Goal: Task Accomplishment & Management: Manage account settings

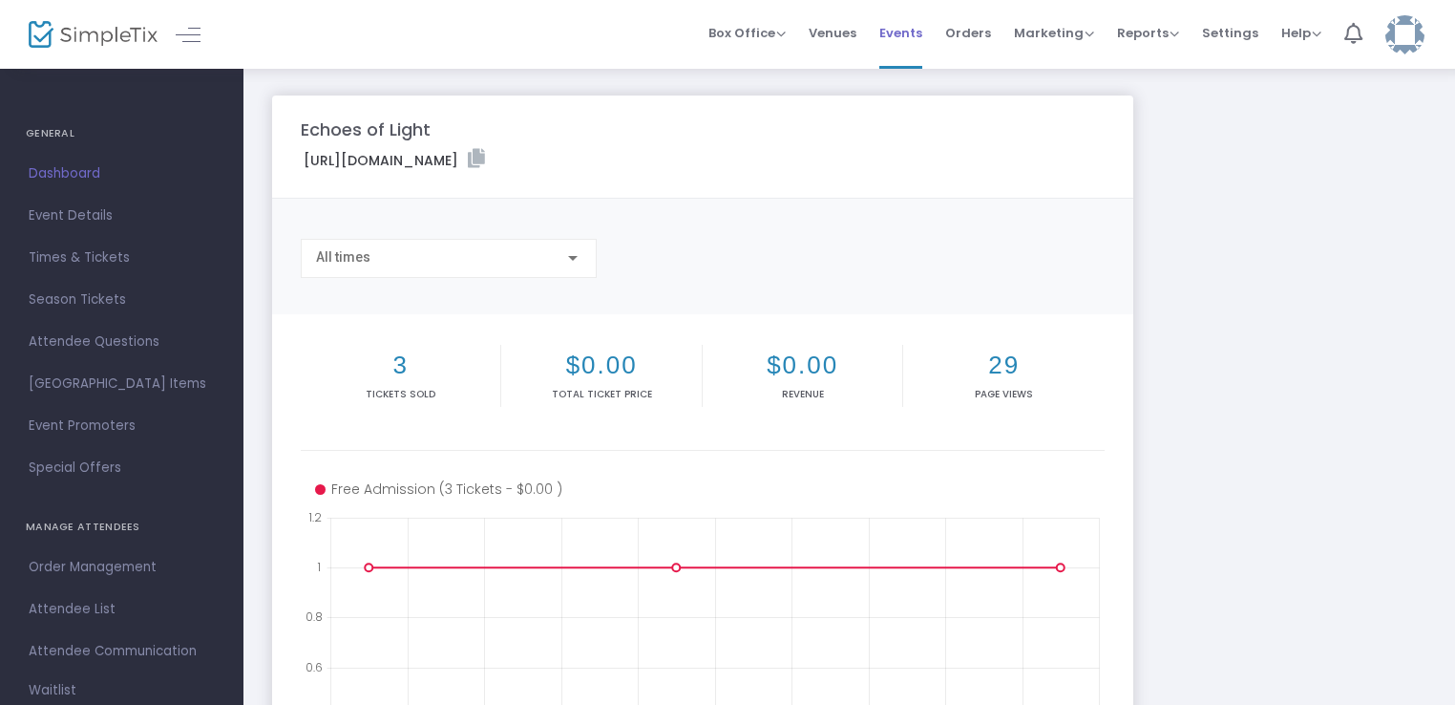
click at [912, 38] on span "Events" at bounding box center [900, 33] width 43 height 49
click at [973, 42] on span "Orders" at bounding box center [968, 33] width 46 height 49
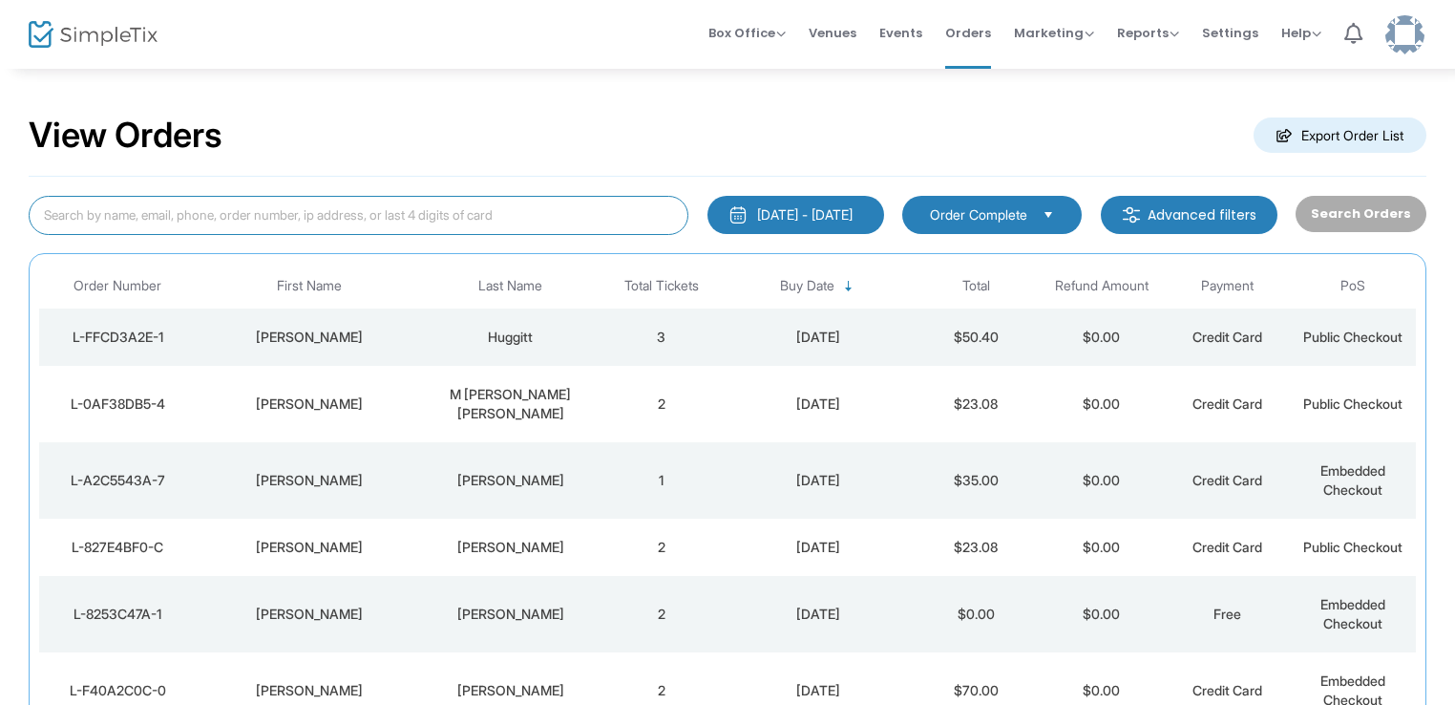
click at [420, 220] on input at bounding box center [359, 215] width 660 height 39
type input "Marquita Goodman"
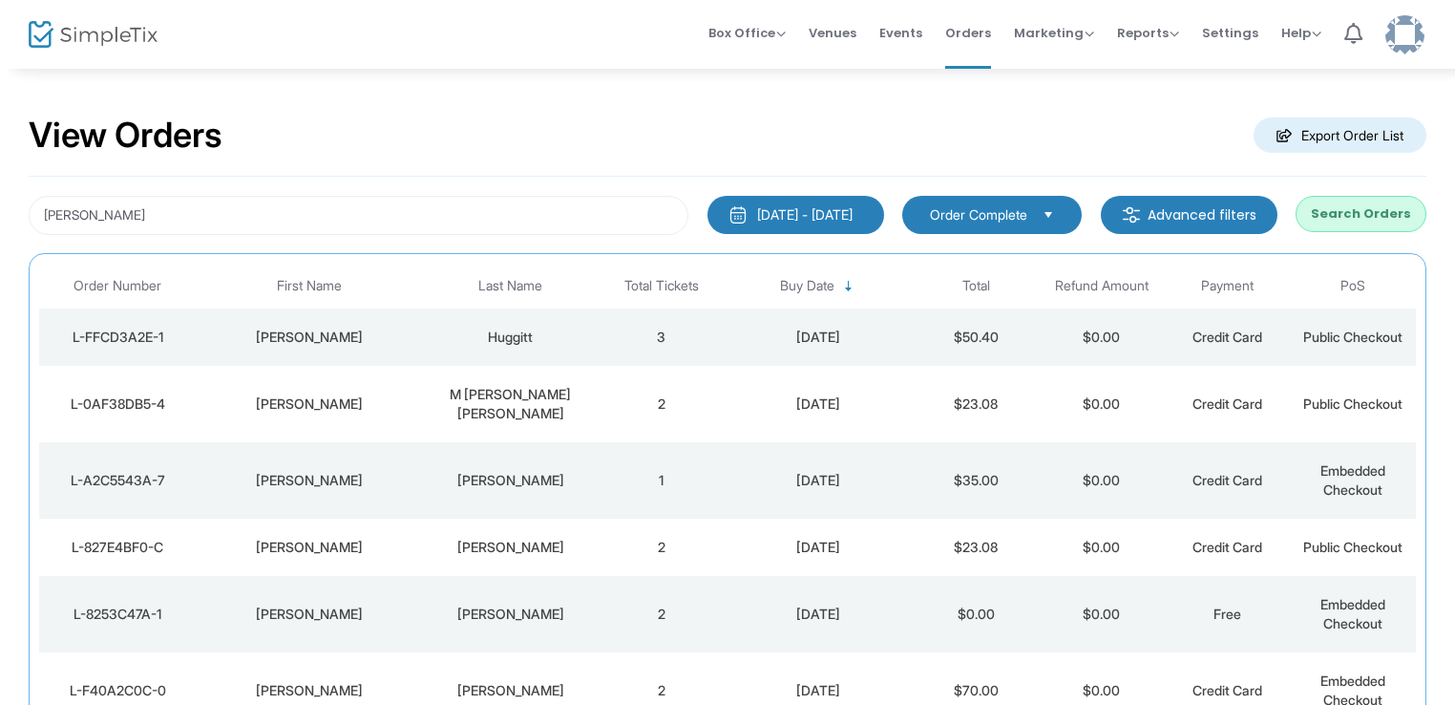
click at [1343, 222] on button "Search Orders" at bounding box center [1361, 214] width 131 height 36
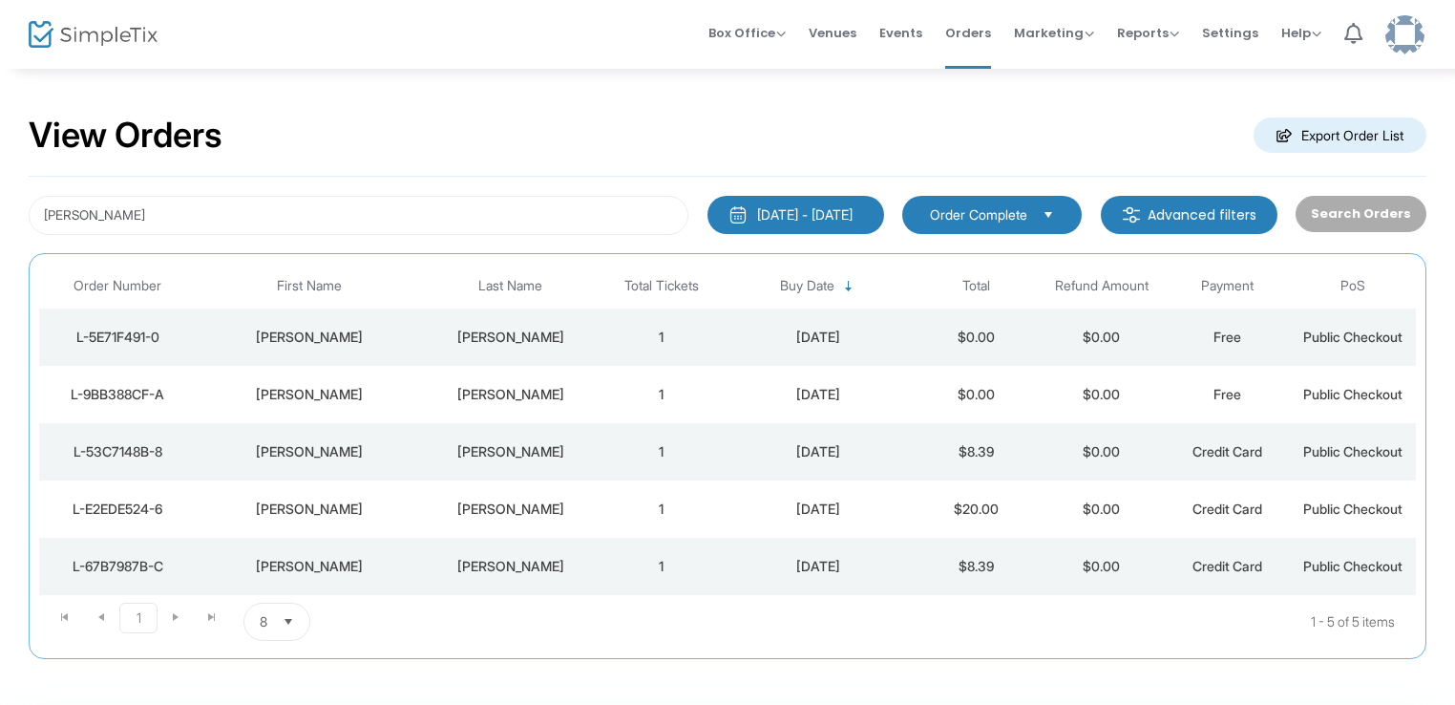
click at [584, 341] on div "Goodman" at bounding box center [511, 336] width 166 height 19
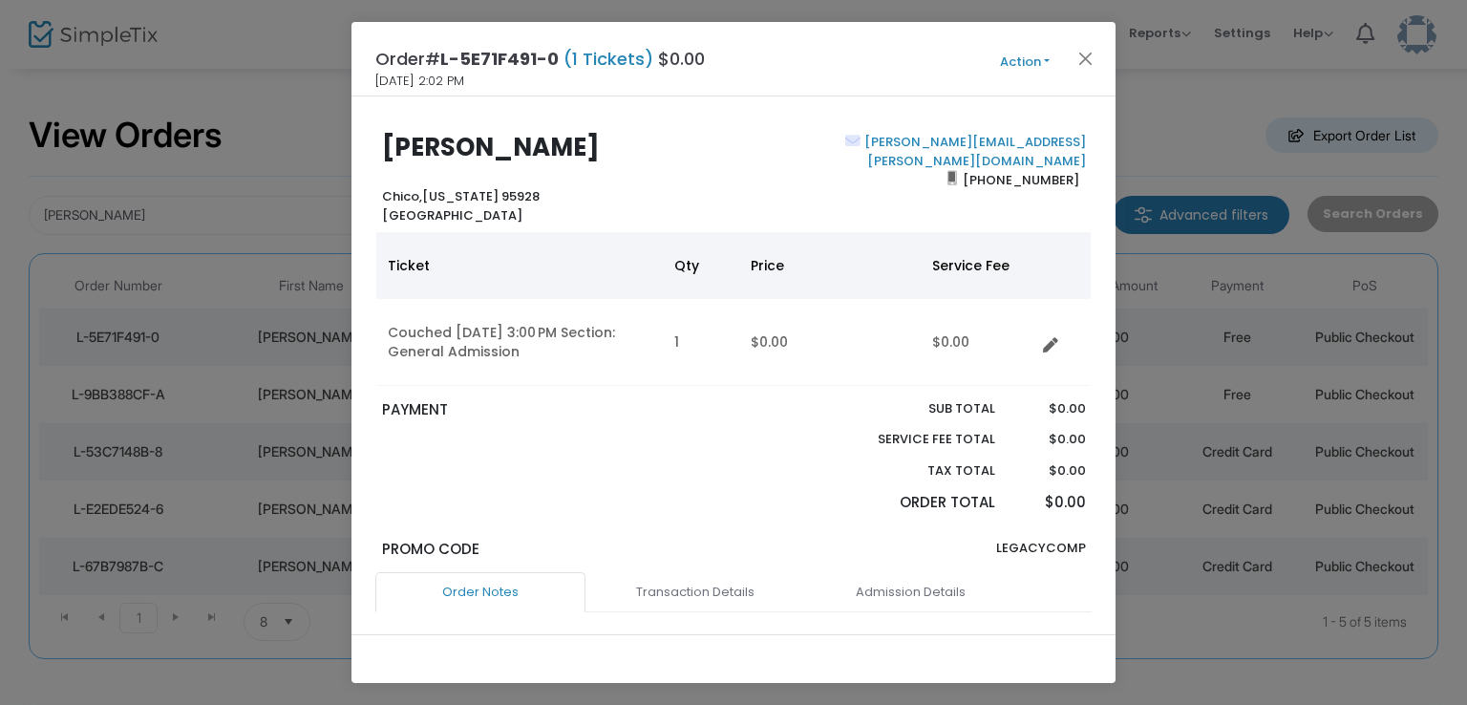
click at [1045, 62] on button "Action" at bounding box center [1024, 62] width 115 height 21
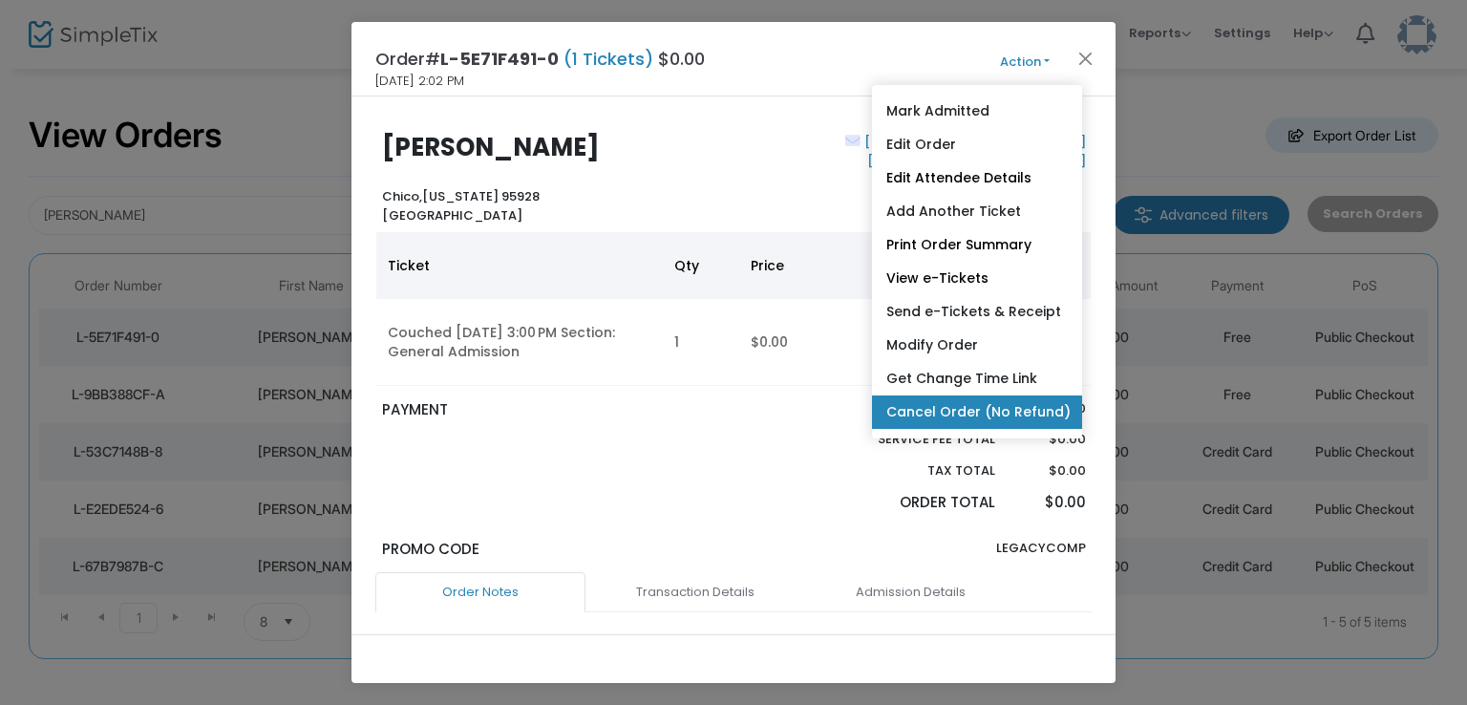
click at [1032, 412] on link "Cancel Order (No Refund)" at bounding box center [977, 411] width 210 height 33
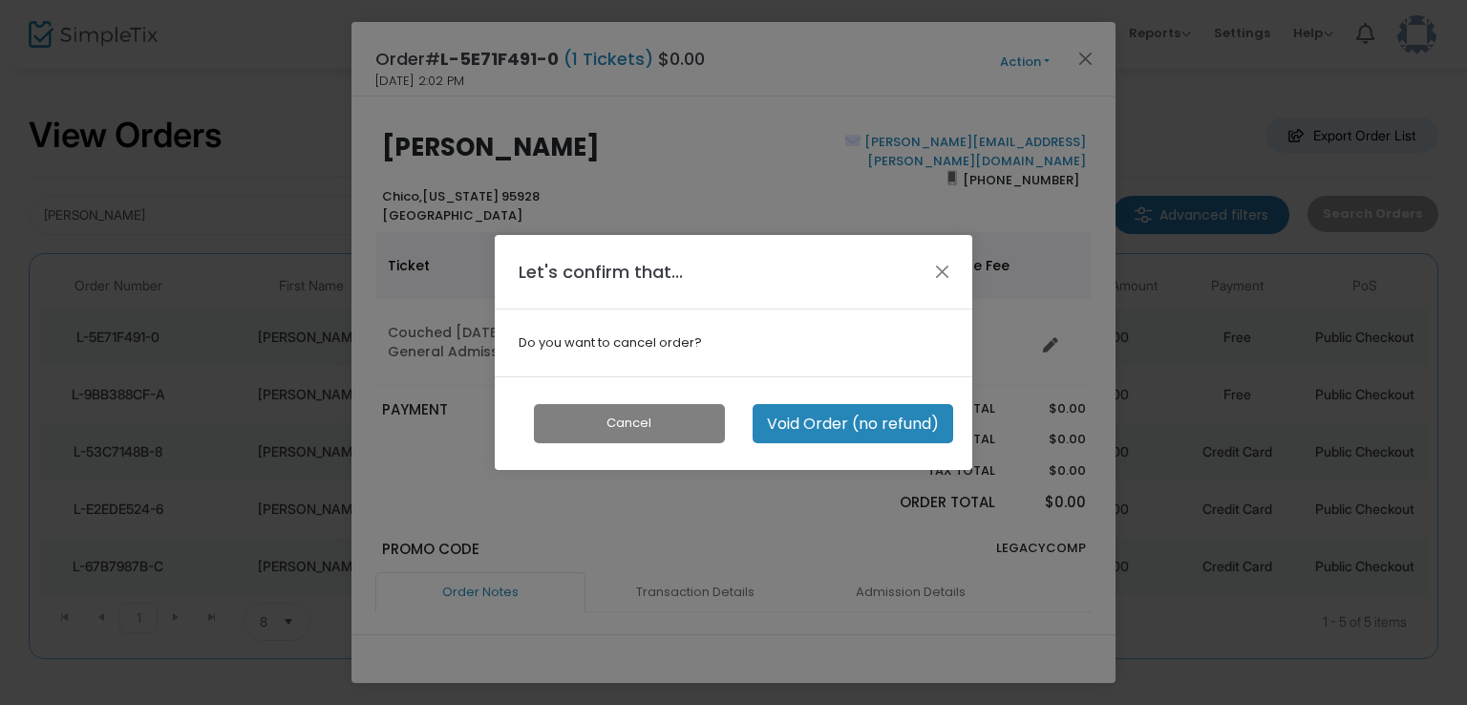
click at [821, 428] on button "Void Order (no refund)" at bounding box center [852, 423] width 200 height 39
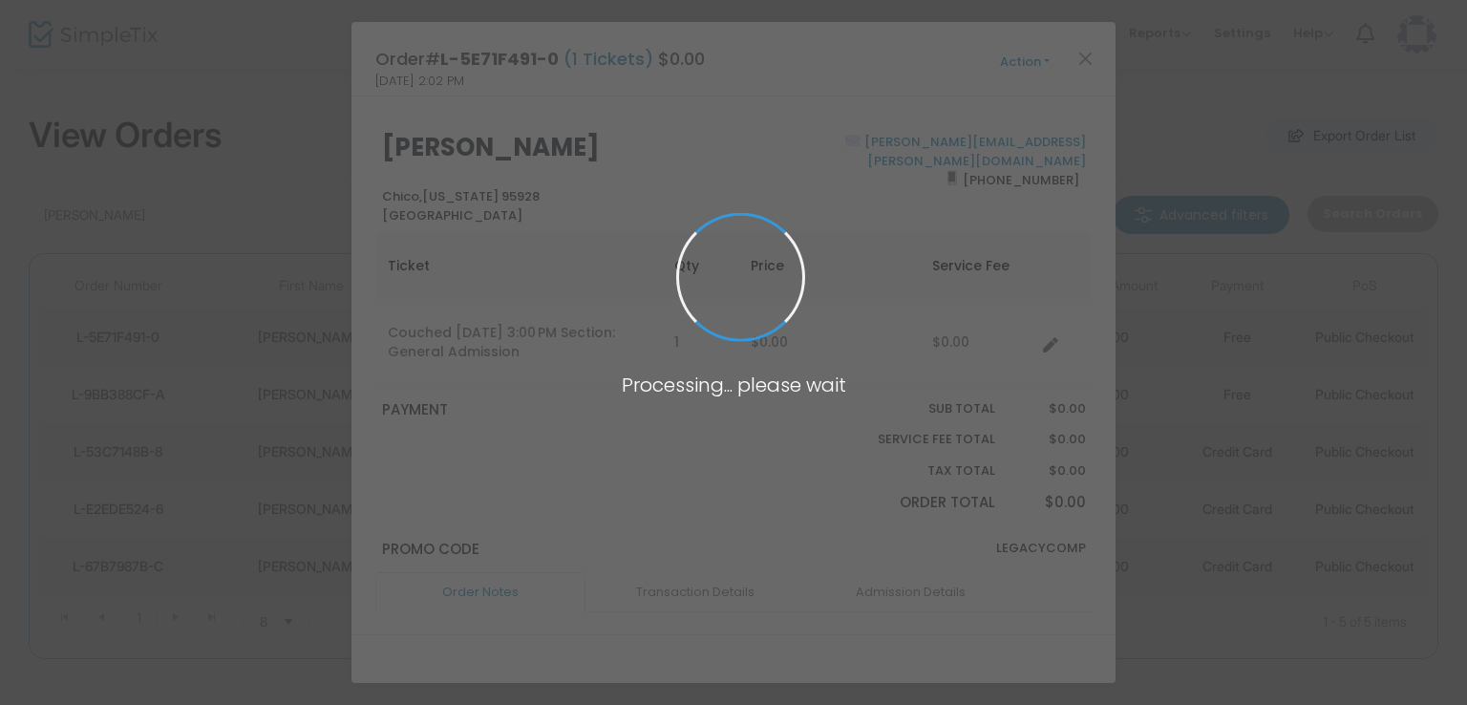
click at [821, 428] on span at bounding box center [733, 352] width 1467 height 705
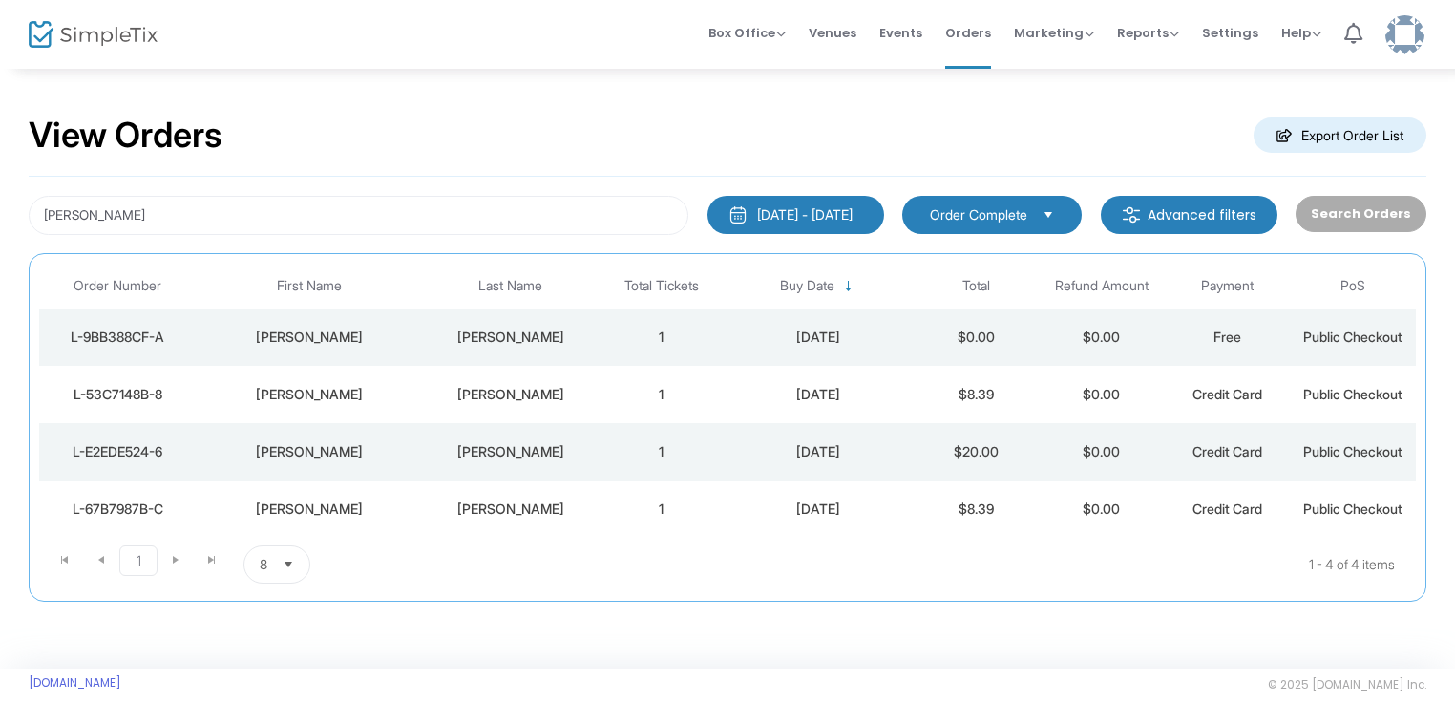
click at [718, 330] on td "1" at bounding box center [662, 336] width 126 height 57
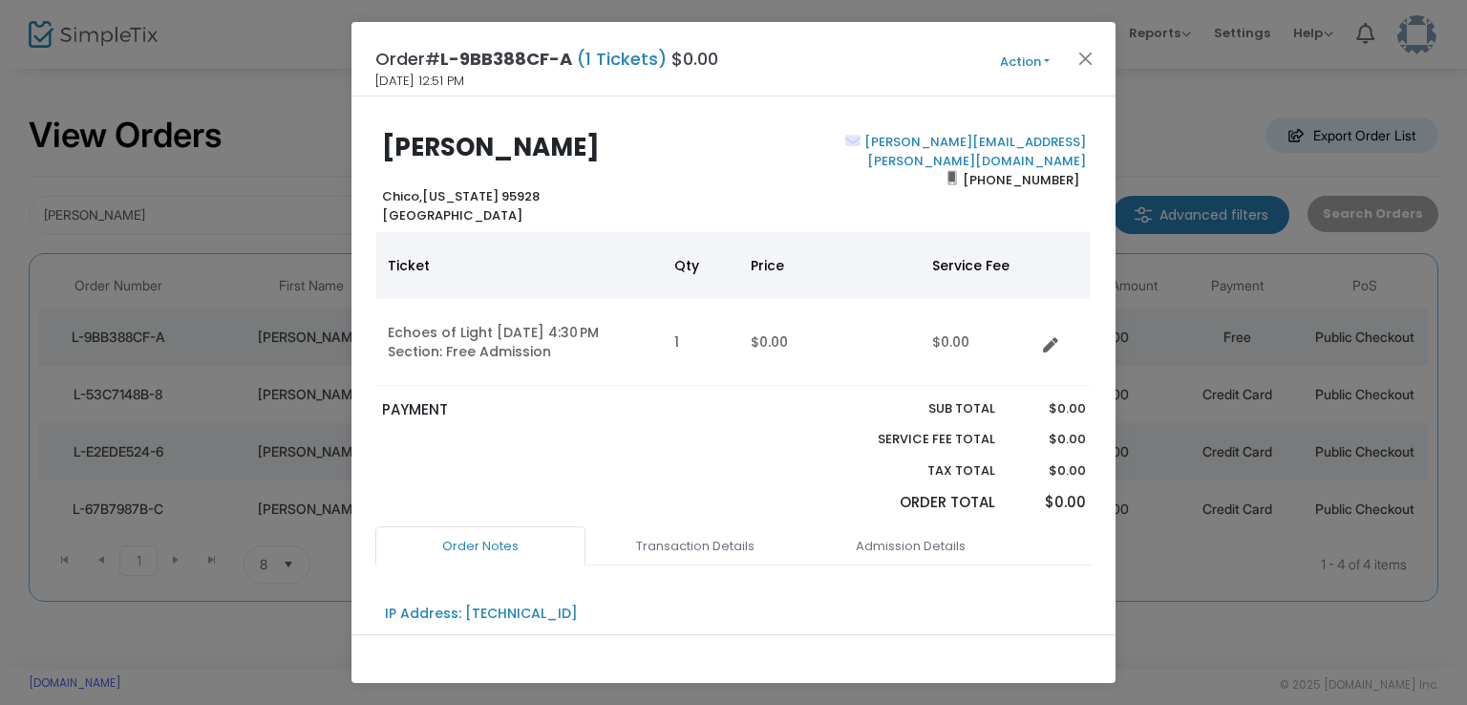
click at [1046, 62] on button "Action" at bounding box center [1024, 62] width 115 height 21
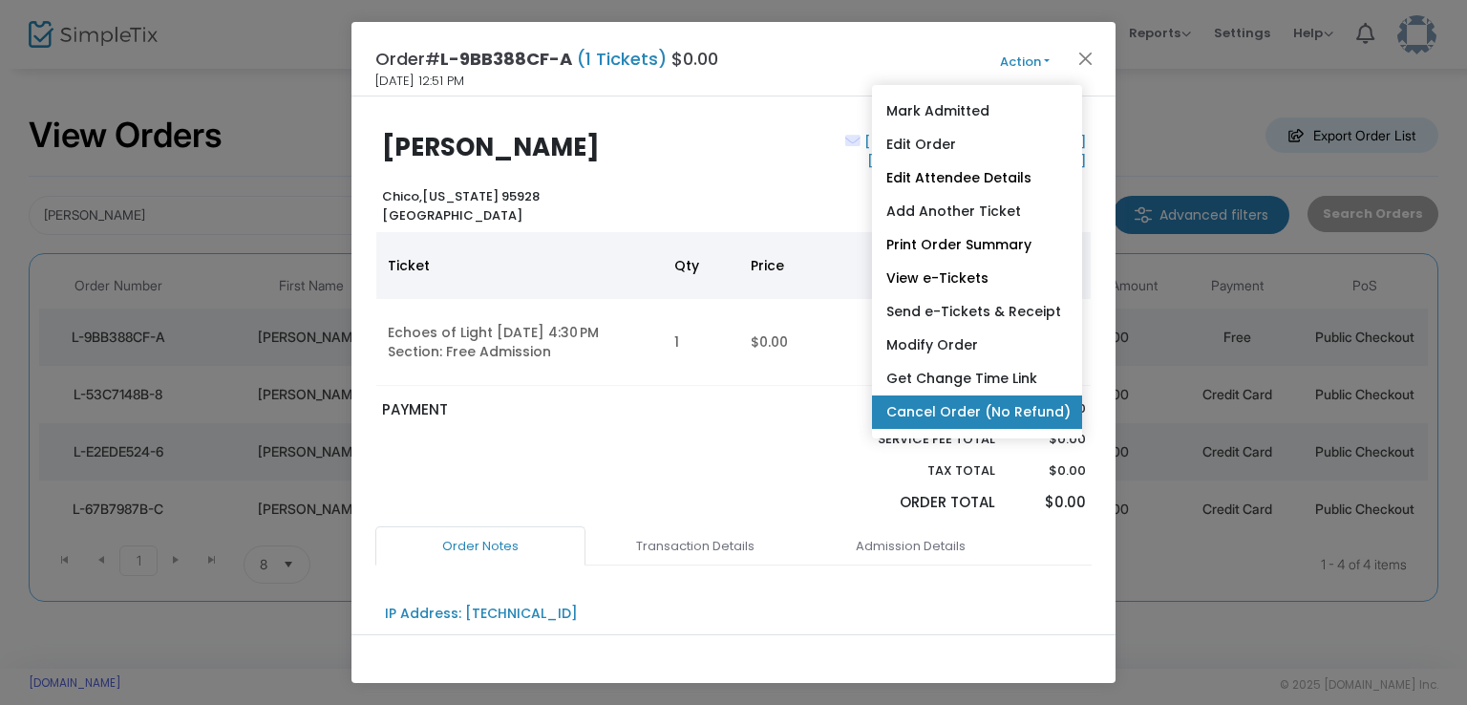
click at [997, 414] on link "Cancel Order (No Refund)" at bounding box center [977, 411] width 210 height 33
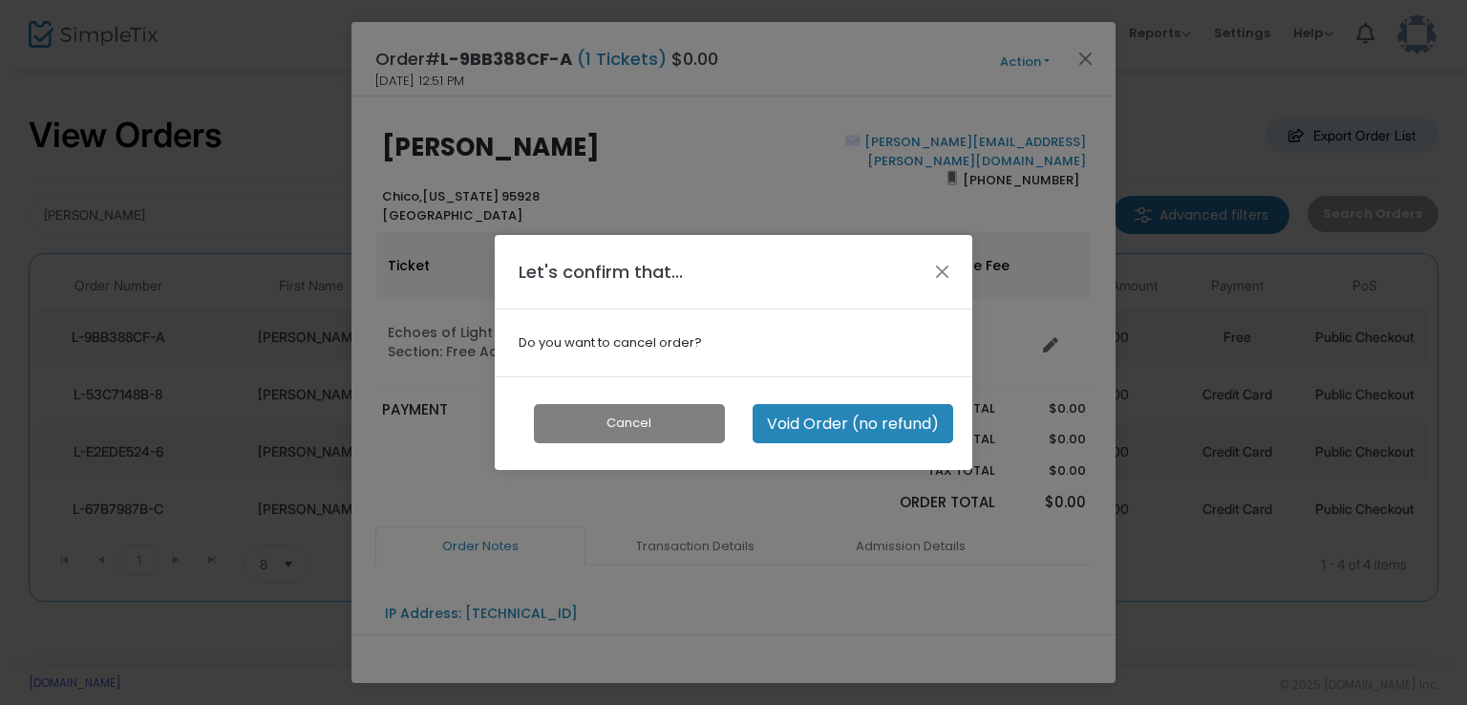
click at [818, 417] on button "Void Order (no refund)" at bounding box center [852, 423] width 200 height 39
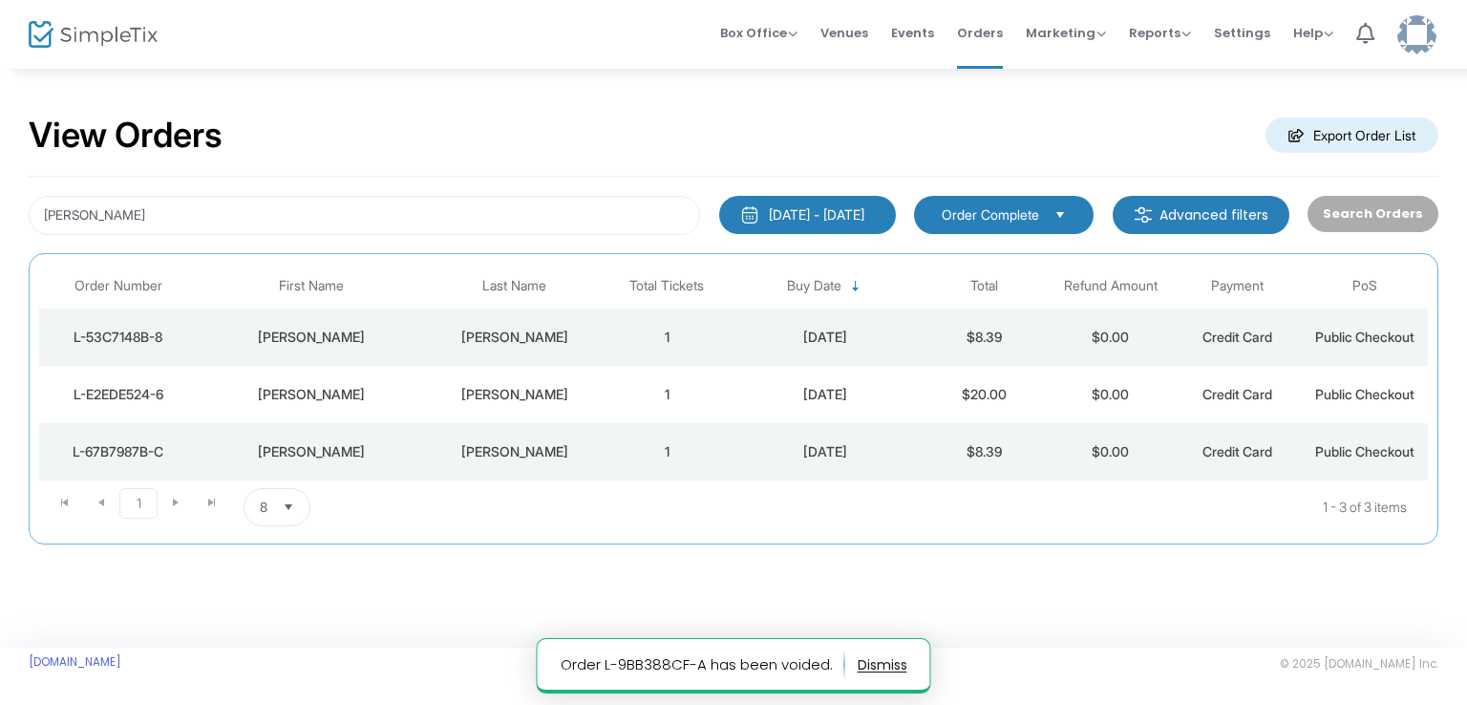
click at [846, 329] on div "8/12/2025" at bounding box center [825, 336] width 180 height 19
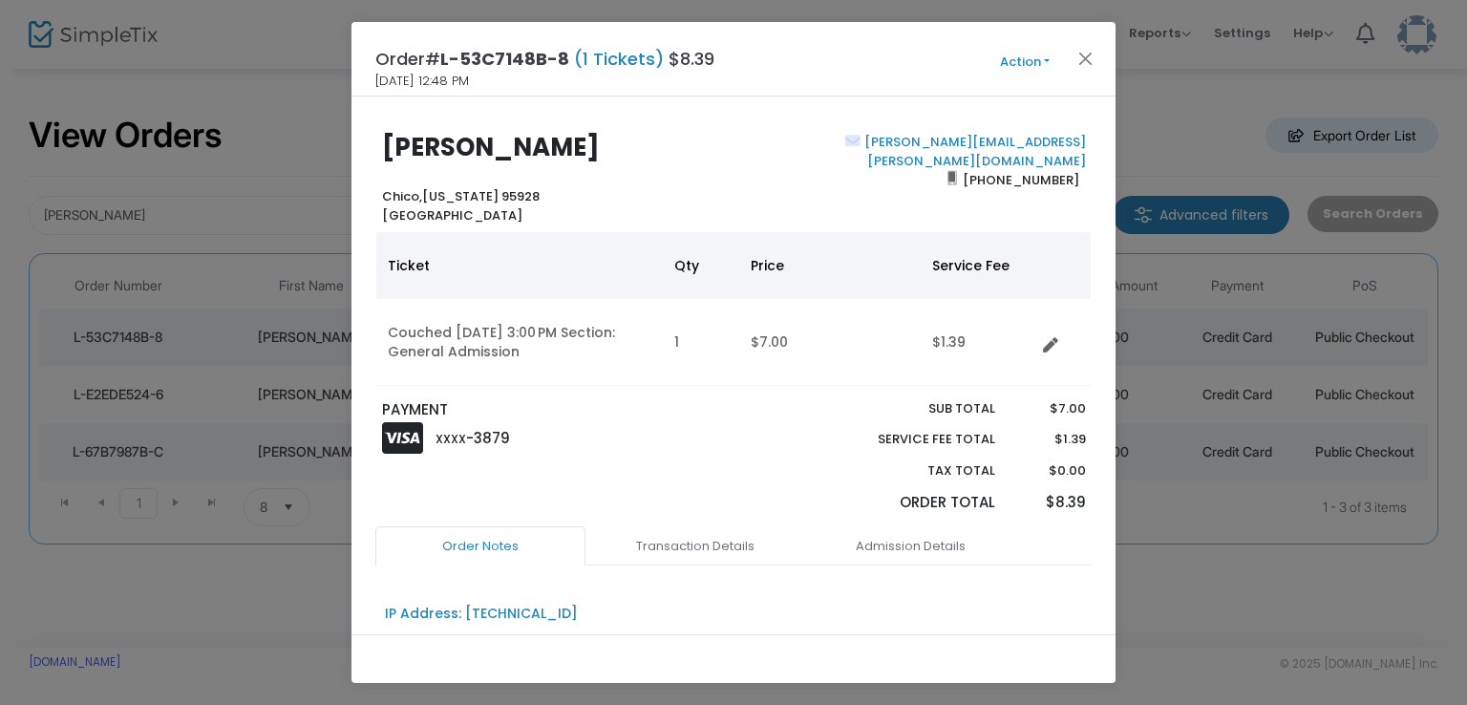
click at [1051, 66] on button "Action" at bounding box center [1024, 62] width 115 height 21
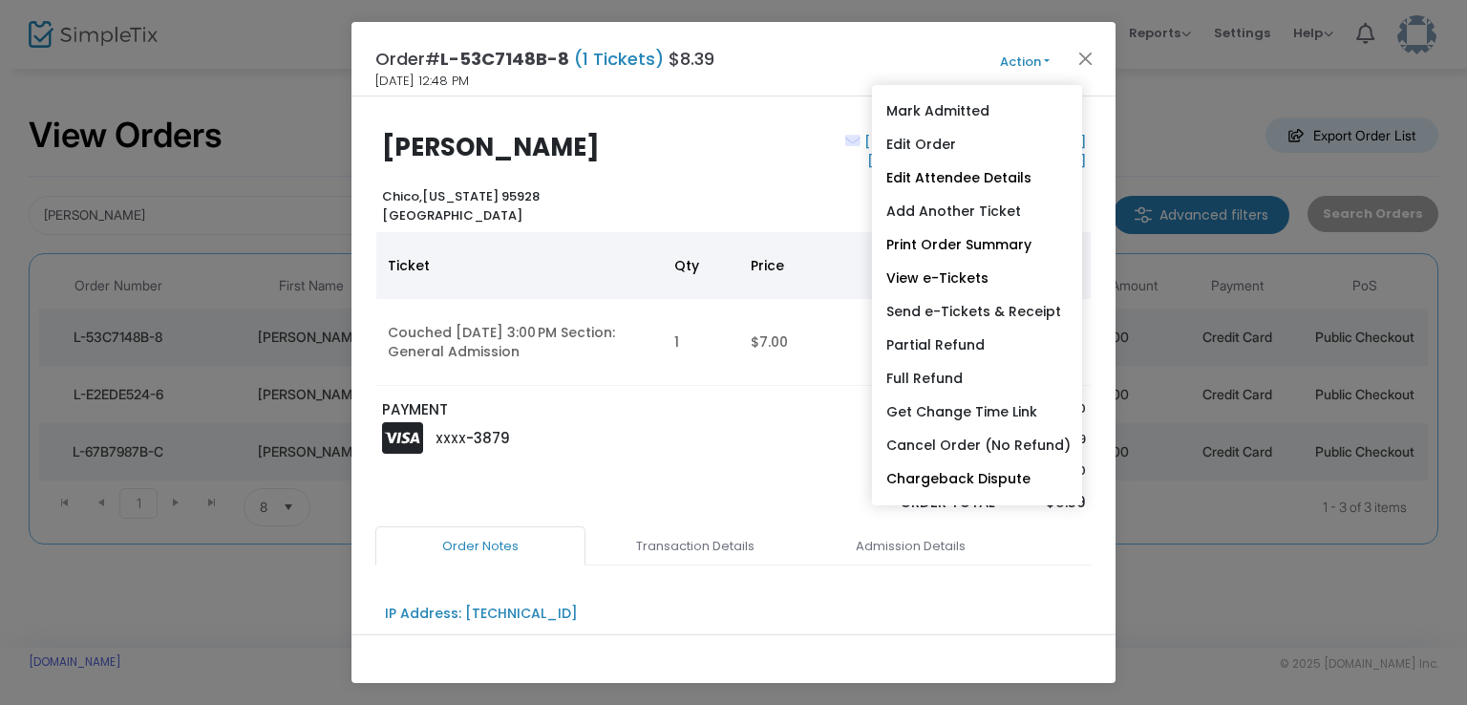
click at [932, 35] on div "Order# L-53C7148B-8 (1 Tickets) $8.39 8/12/2025 12:48 PM Action Mark Admitted E…" at bounding box center [733, 59] width 764 height 74
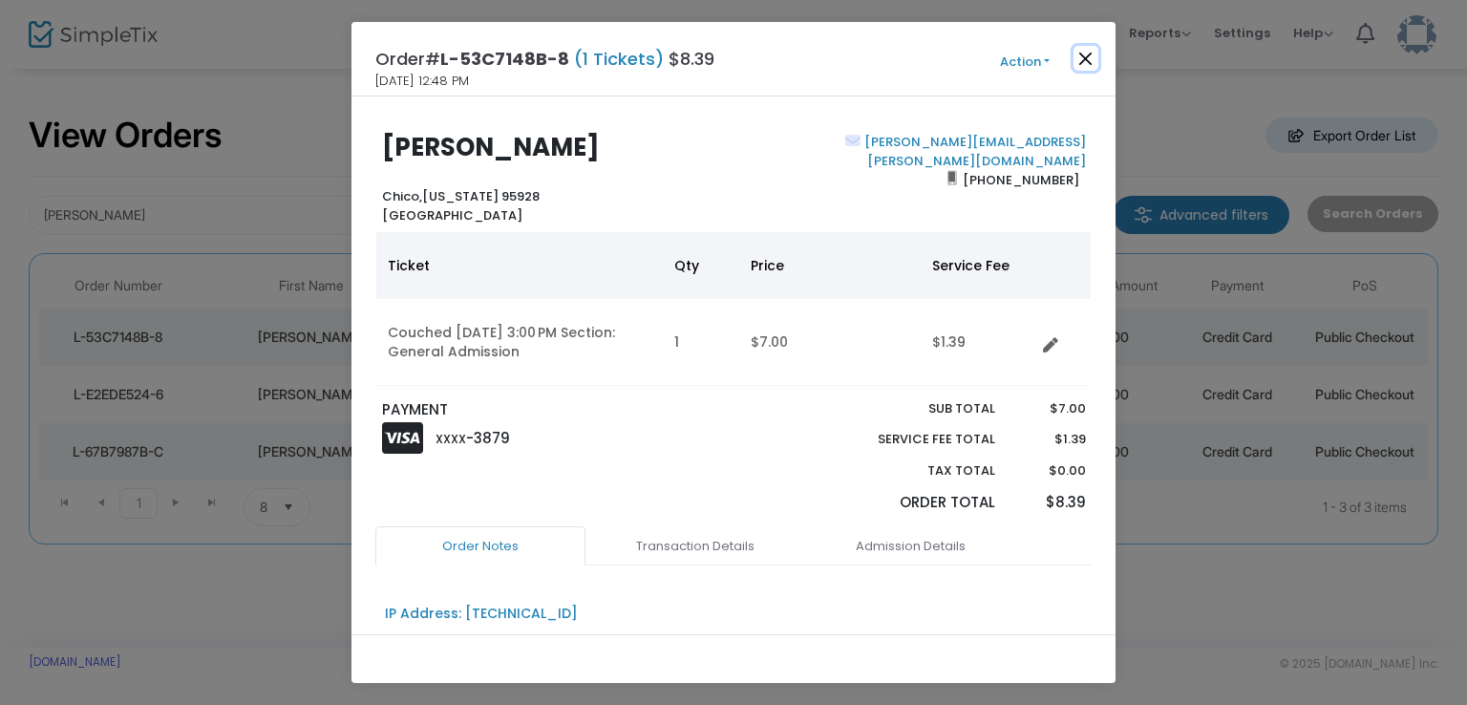
click at [1092, 54] on button "Close" at bounding box center [1085, 58] width 25 height 25
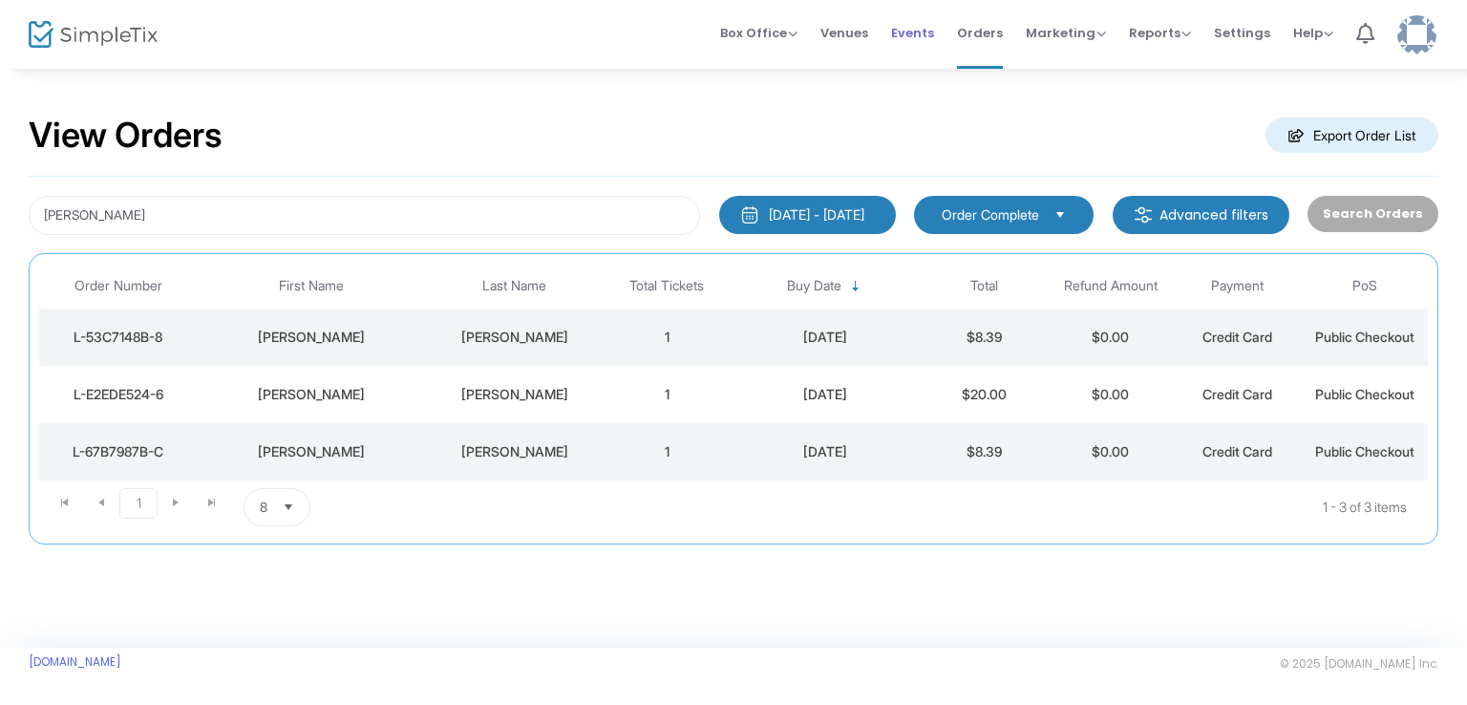
click at [905, 32] on span "Events" at bounding box center [912, 33] width 43 height 49
